Goal: Task Accomplishment & Management: Use online tool/utility

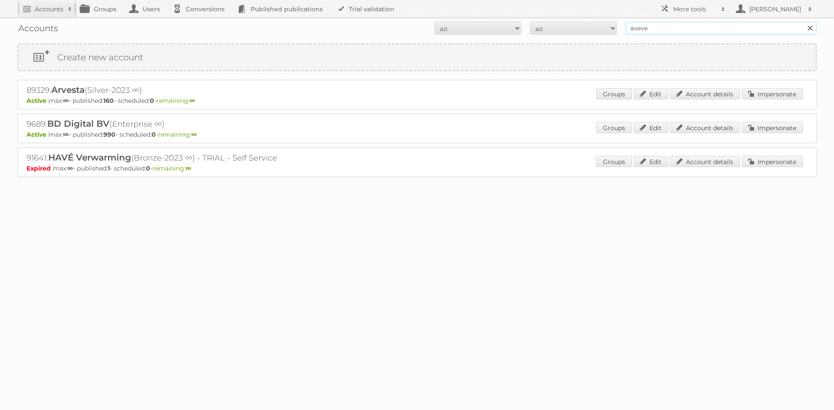
click at [645, 29] on input "aveve" at bounding box center [721, 28] width 191 height 13
type input "scheuten"
click at [803, 22] on input "Search" at bounding box center [809, 28] width 13 height 13
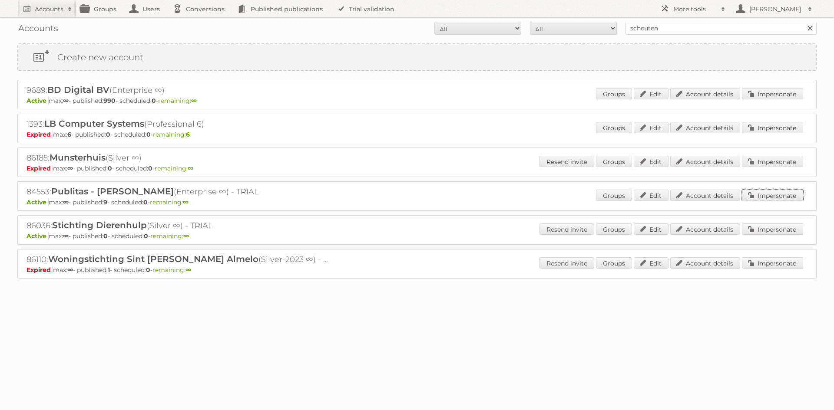
click at [762, 195] on link "Impersonate" at bounding box center [772, 195] width 61 height 11
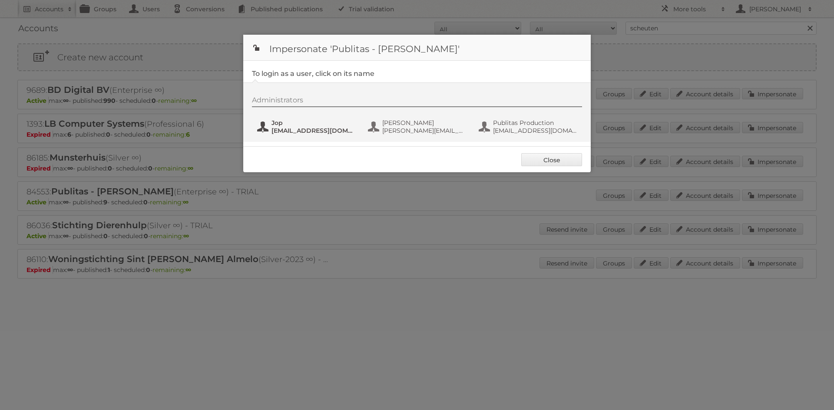
click at [289, 130] on span "jop+1@publitas.com" at bounding box center [313, 131] width 84 height 8
